Goal: Find specific page/section

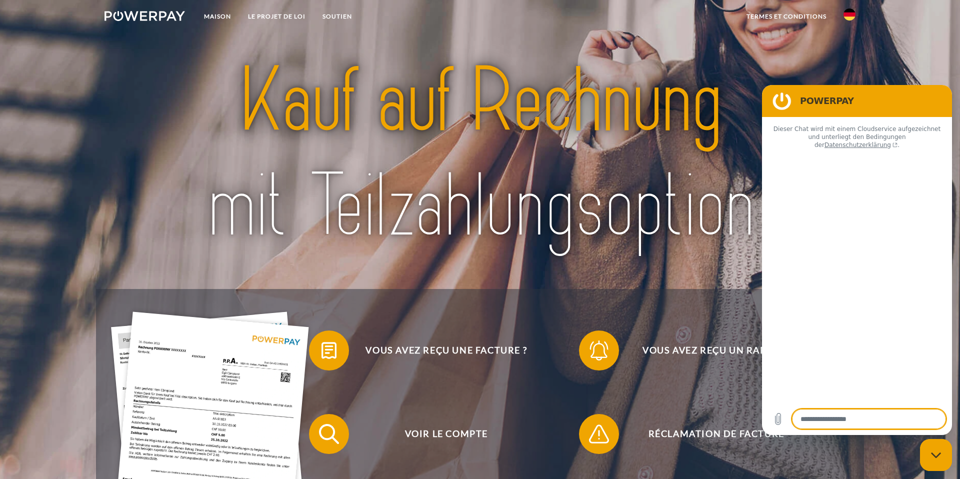
type textarea "*"
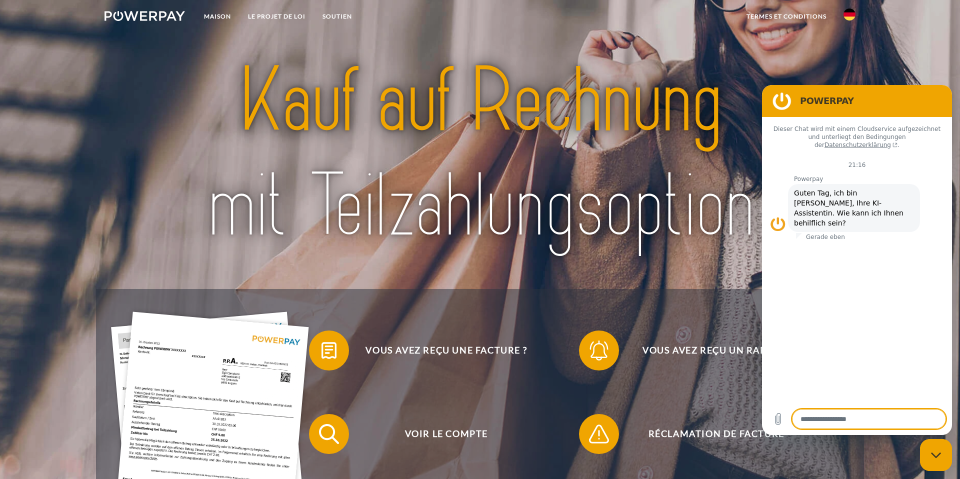
click at [447, 20] on nav "Maison LE PROJET DE LOI SOUTIEN" at bounding box center [480, 18] width 960 height 36
click at [853, 15] on img at bounding box center [850, 15] width 12 height 12
click at [850, 48] on img at bounding box center [850, 47] width 12 height 12
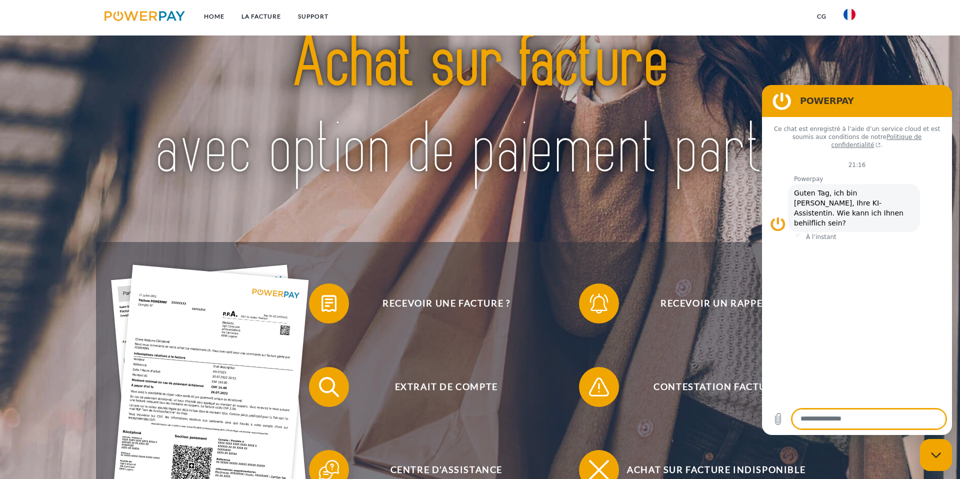
scroll to position [53, 0]
click at [944, 458] on div "Fermer la fenêtre de messagerie" at bounding box center [936, 455] width 30 height 30
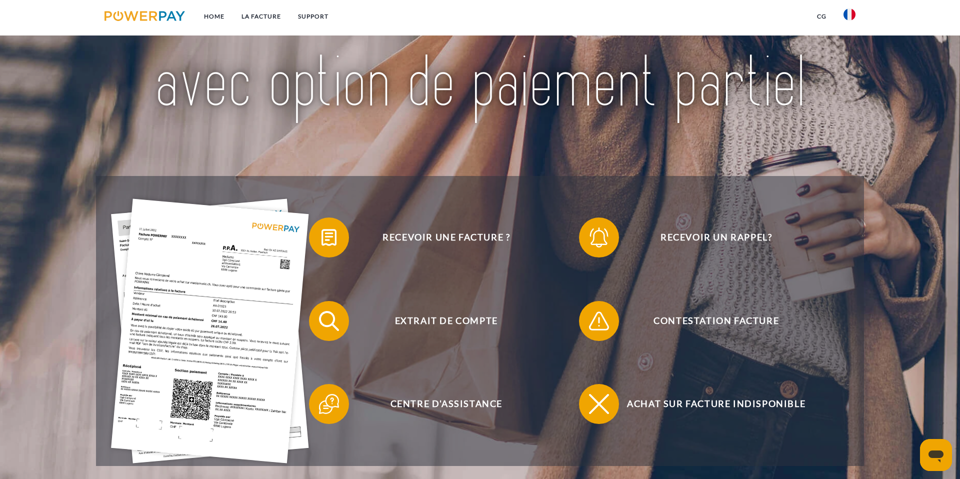
scroll to position [118, 0]
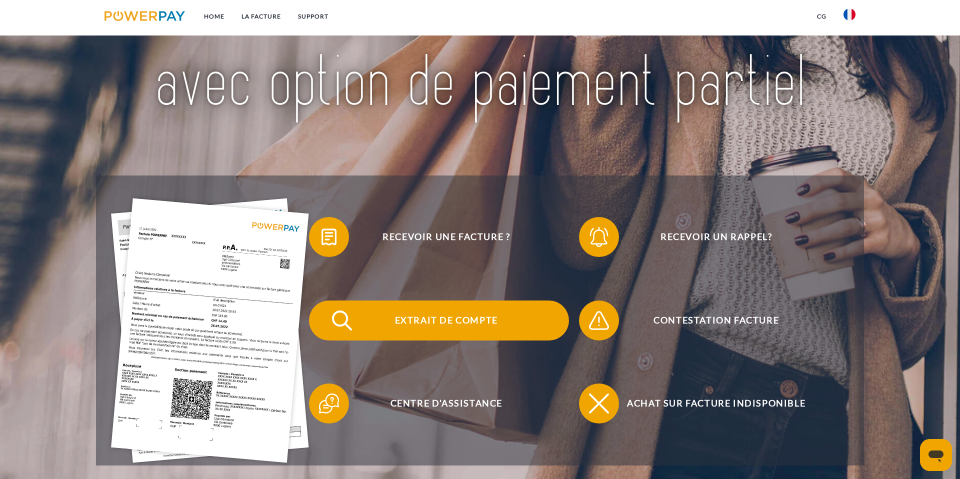
click at [426, 321] on span "Extrait de compte" at bounding box center [446, 321] width 245 height 40
